Goal: Find specific page/section: Find specific page/section

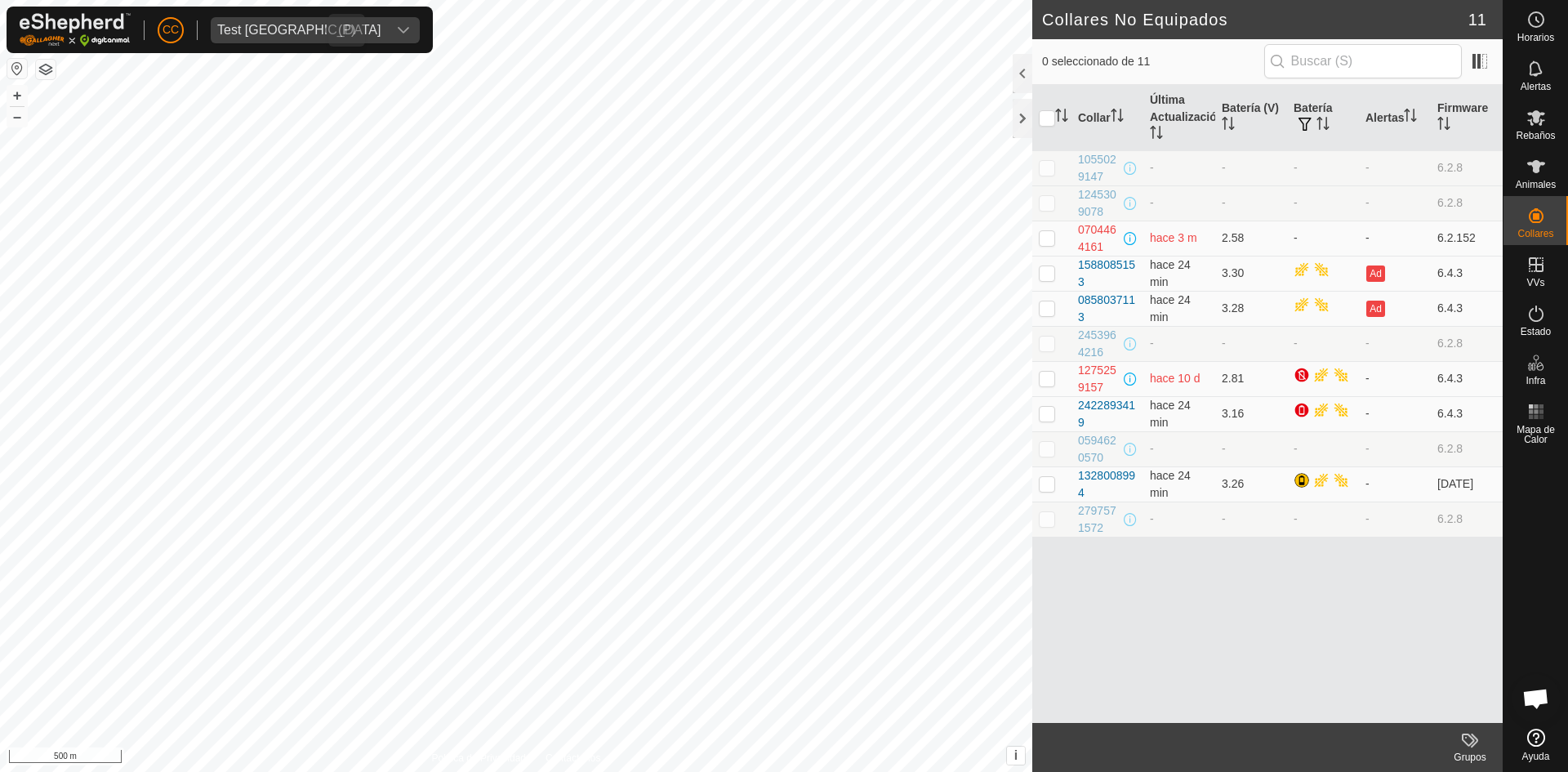
click at [264, 27] on div "Test [GEOGRAPHIC_DATA]" at bounding box center [298, 30] width 163 height 13
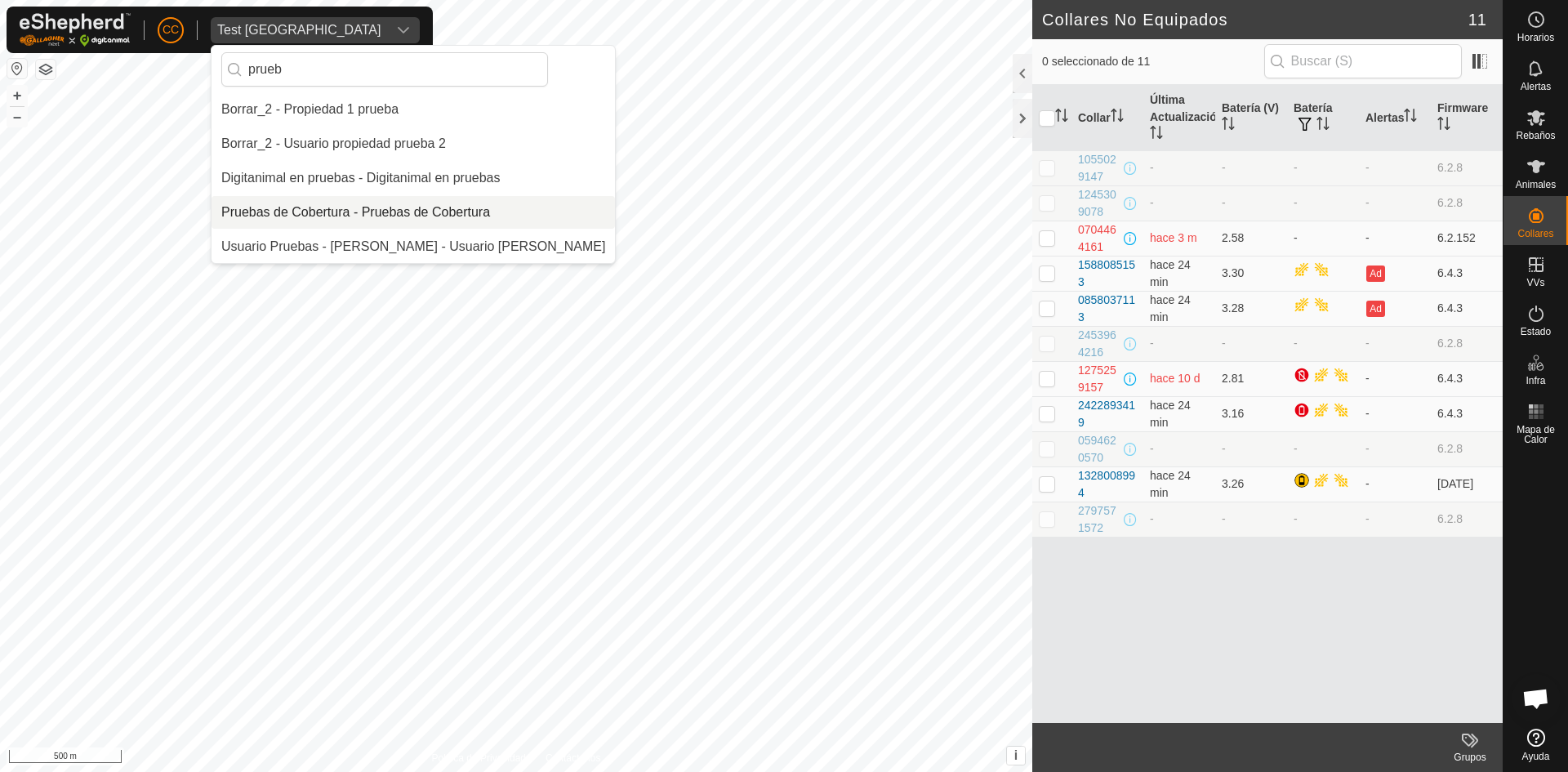
type input "prueb"
click at [414, 200] on li "Pruebas de Cobertura - Pruebas de Cobertura" at bounding box center [414, 212] width 404 height 33
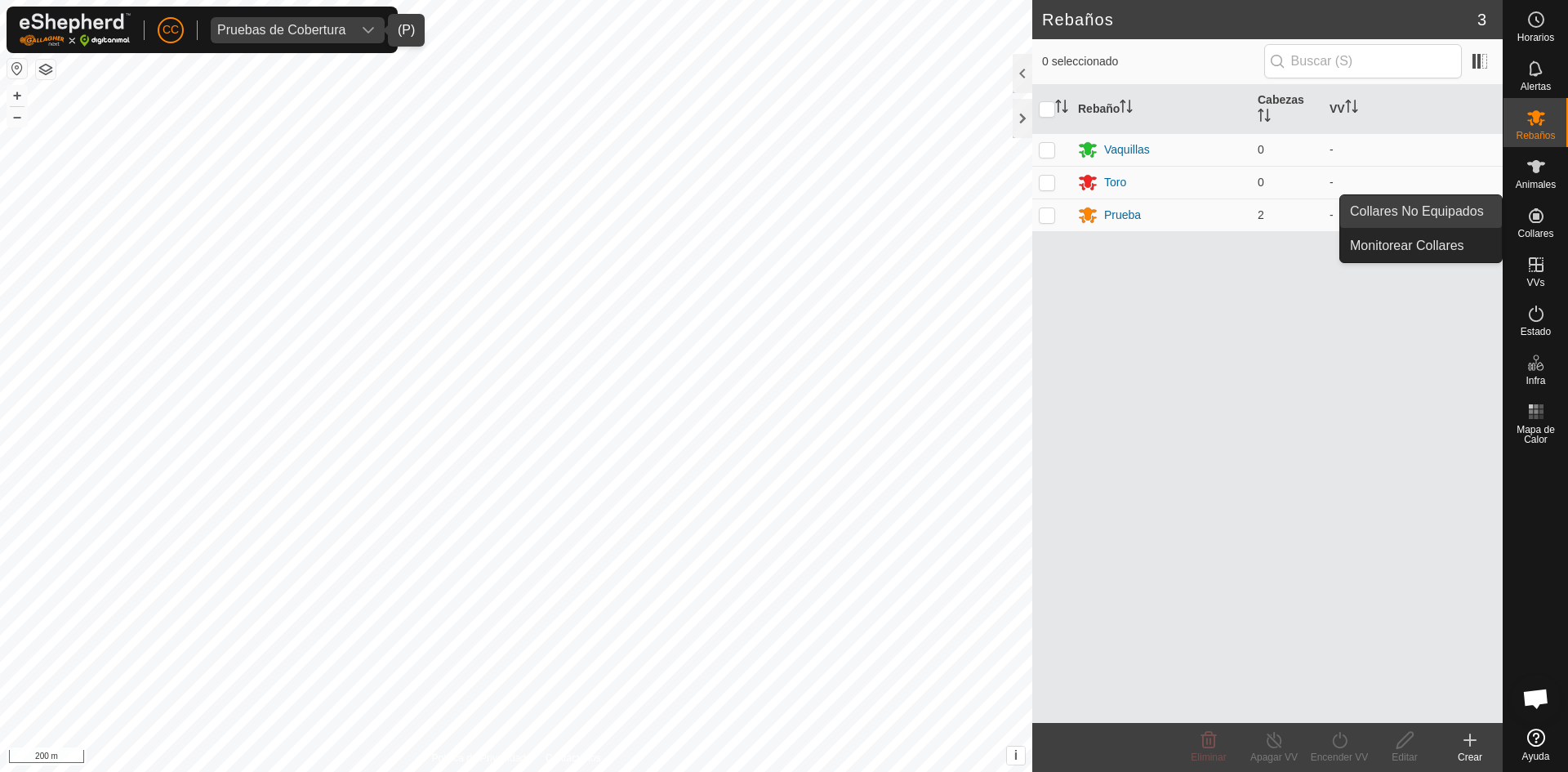
click at [1473, 213] on link "Collares No Equipados" at bounding box center [1421, 211] width 161 height 33
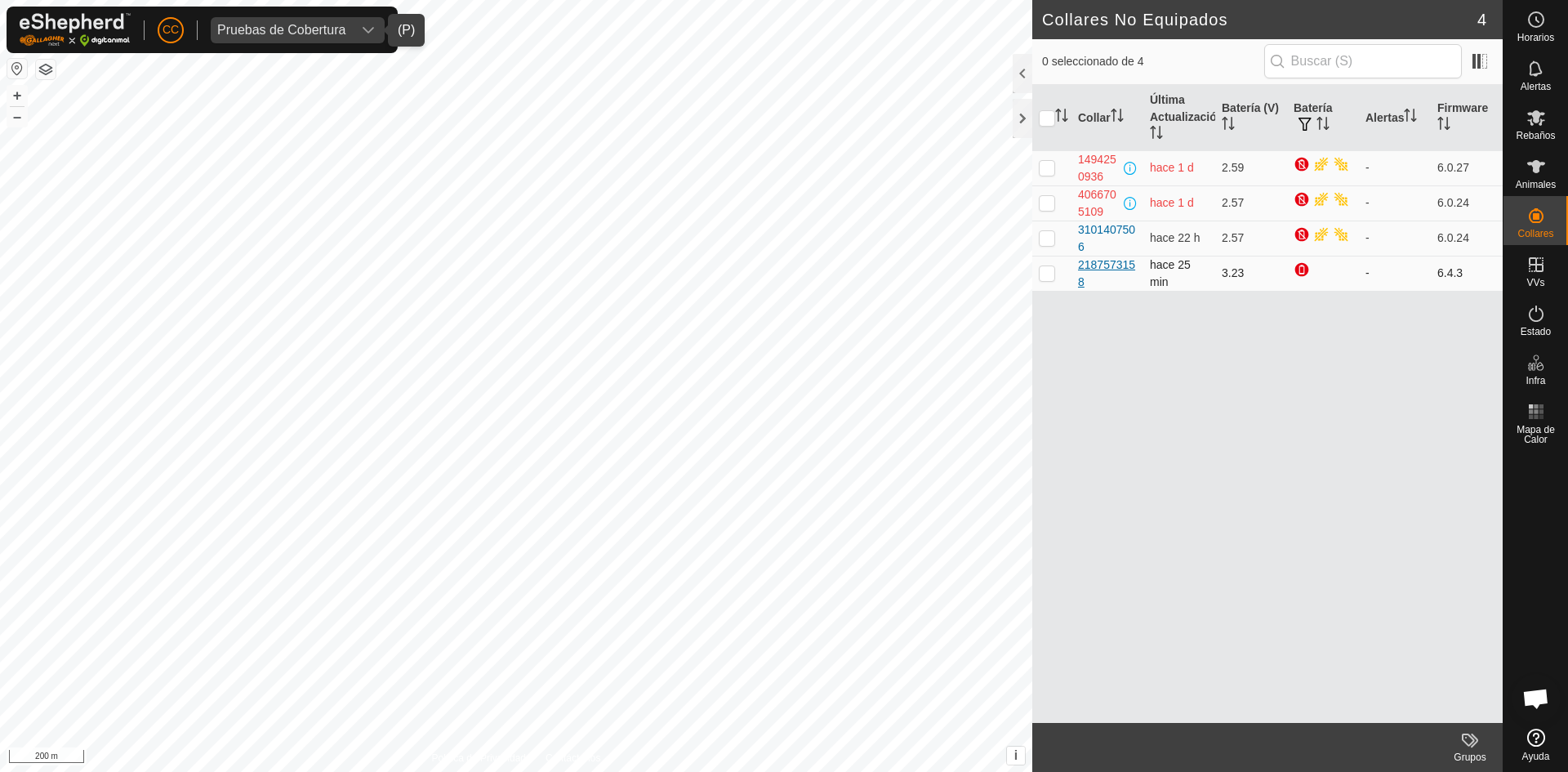
click at [1101, 266] on div "2187573158" at bounding box center [1108, 274] width 59 height 34
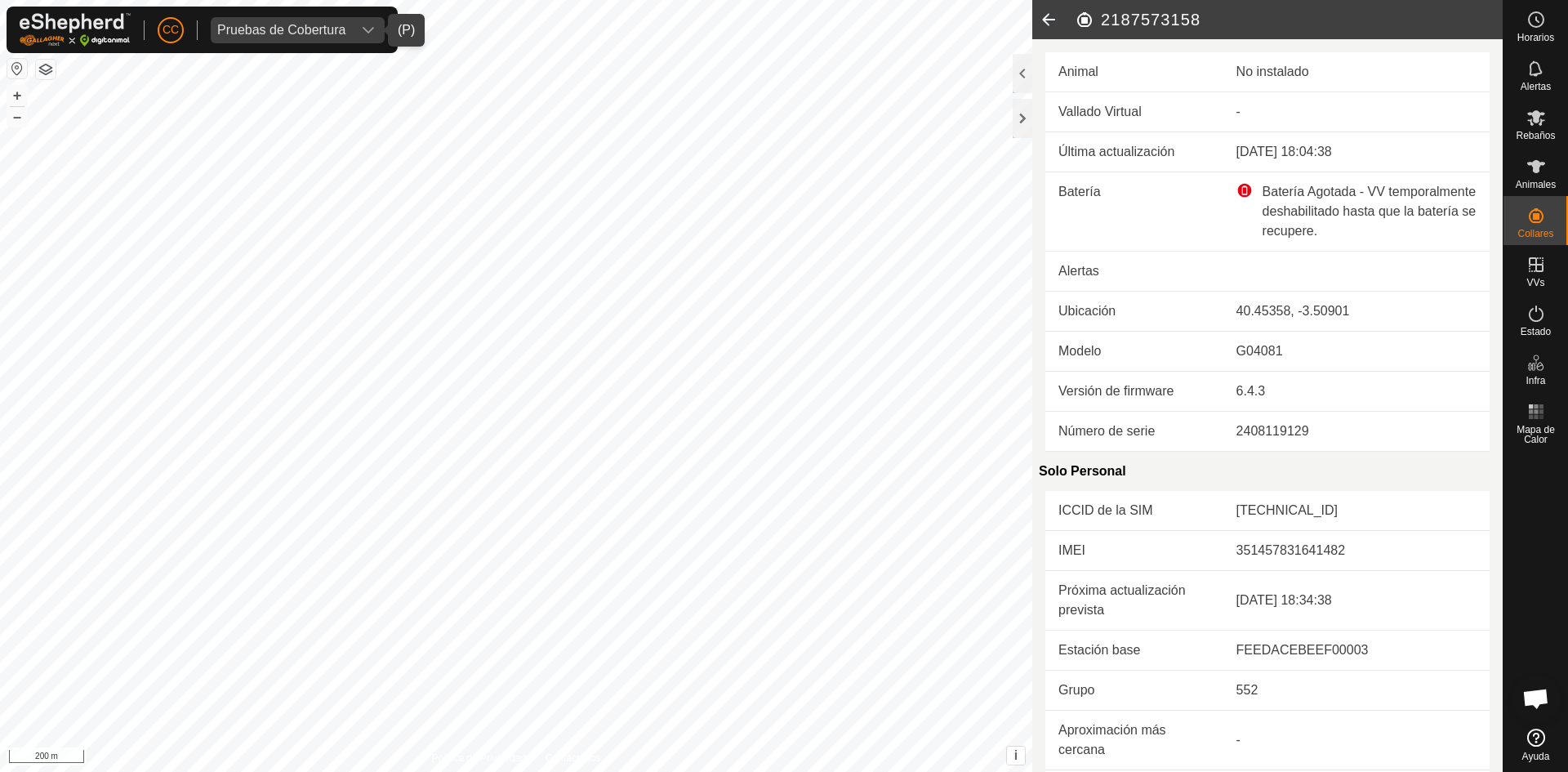
click at [1124, 15] on h2 "2187573158" at bounding box center [1288, 19] width 428 height 19
click at [1064, 23] on icon at bounding box center [1049, 19] width 33 height 39
